Goal: Task Accomplishment & Management: Use online tool/utility

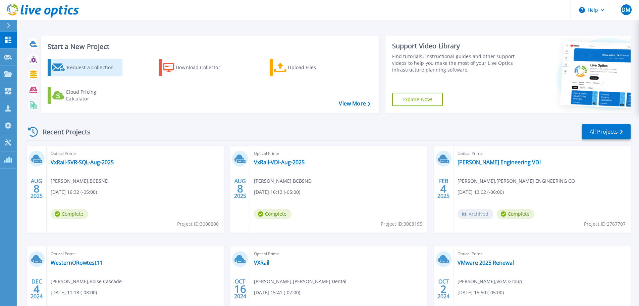
click at [94, 70] on div "Request a Collection" at bounding box center [94, 67] width 54 height 13
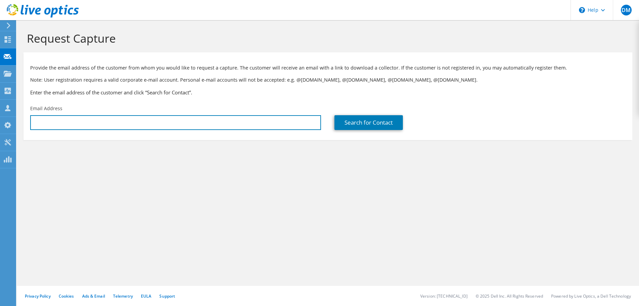
type input "[EMAIL_ADDRESS][DOMAIN_NAME]"
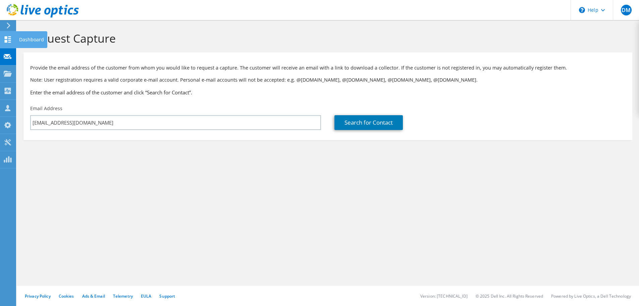
click at [5, 44] on div at bounding box center [8, 40] width 8 height 7
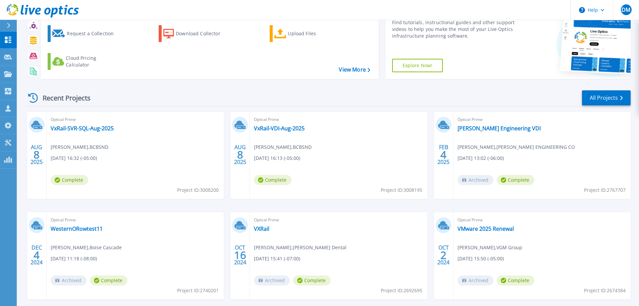
scroll to position [66, 0]
